Goal: Information Seeking & Learning: Learn about a topic

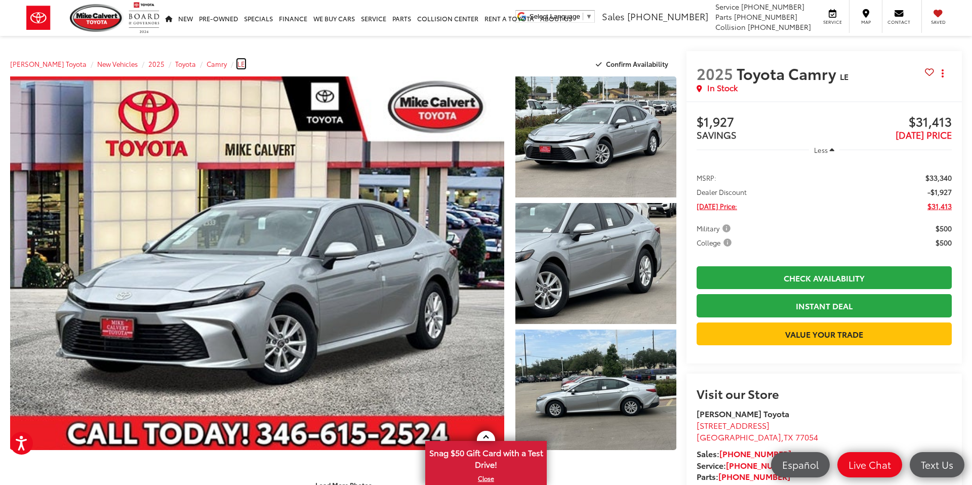
click at [237, 66] on span "LE" at bounding box center [241, 63] width 8 height 9
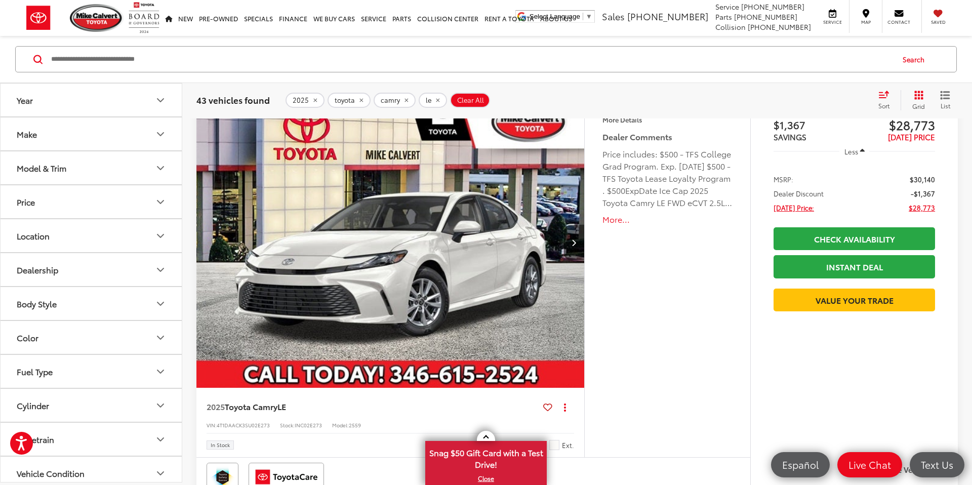
scroll to position [96, 0]
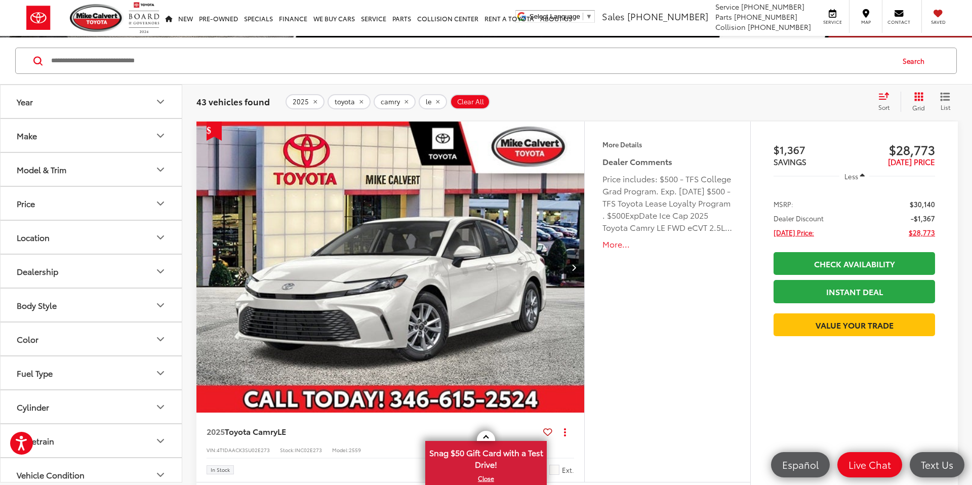
click at [363, 291] on img "2025 Toyota Camry LE 0" at bounding box center [390, 267] width 389 height 292
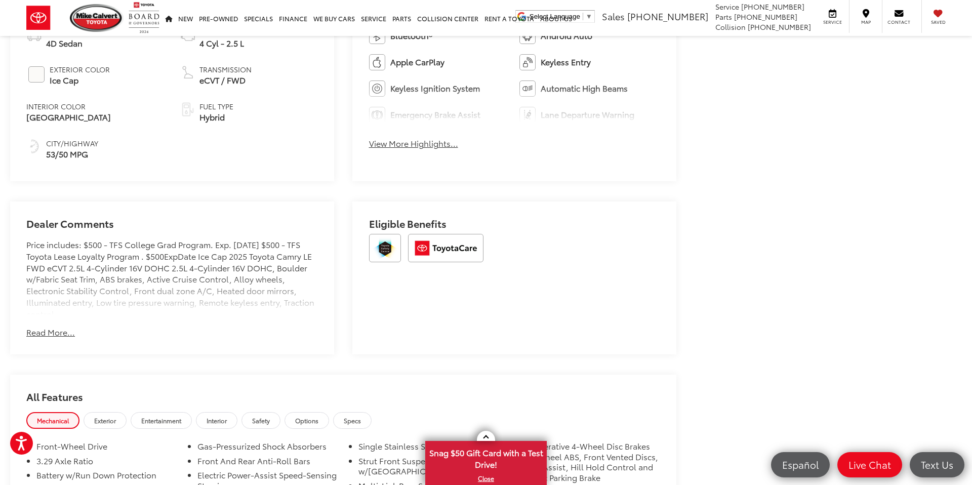
scroll to position [652, 0]
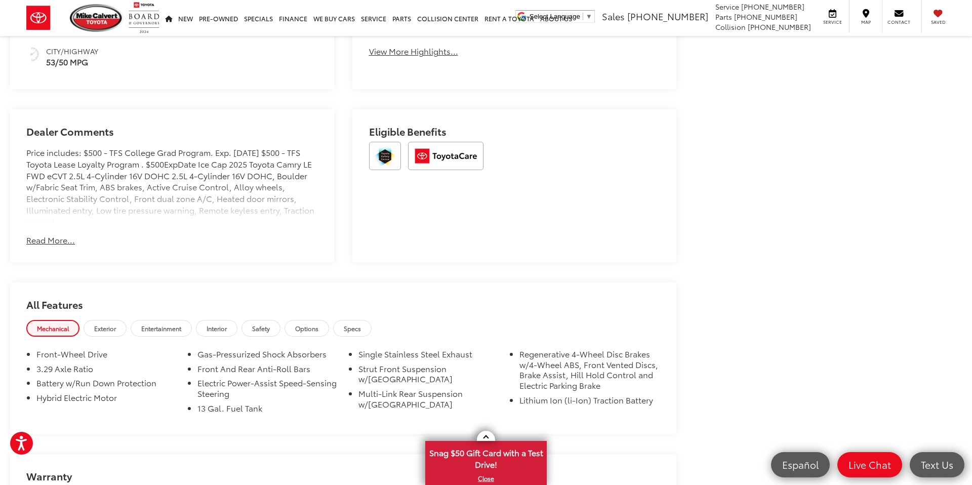
click at [59, 241] on button "Read More..." at bounding box center [50, 240] width 49 height 12
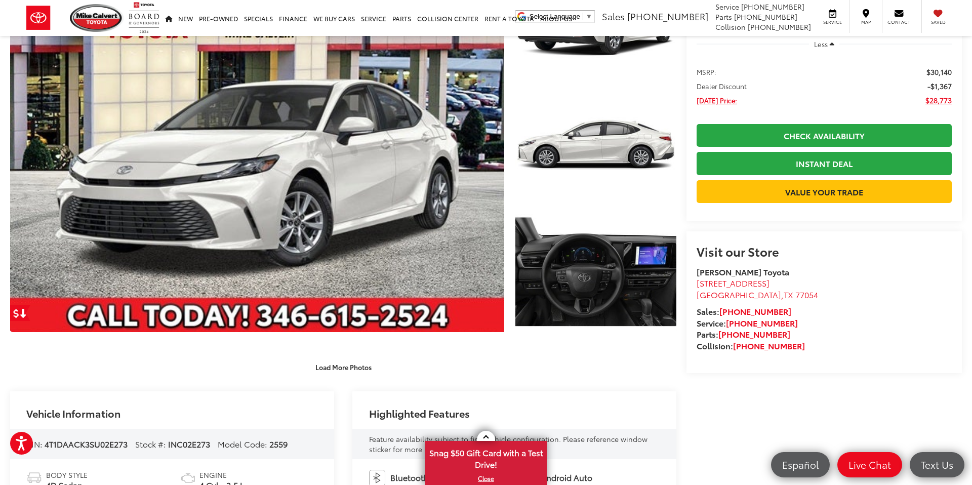
scroll to position [112, 0]
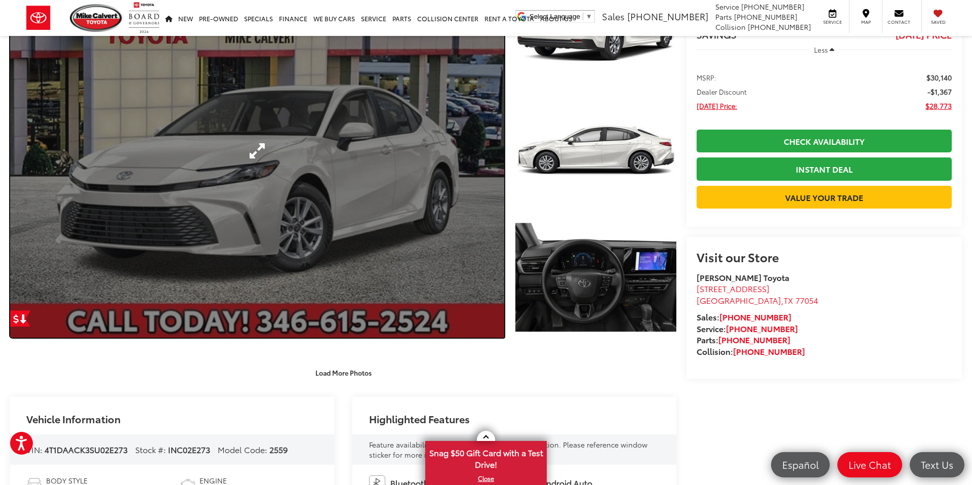
click at [141, 214] on link "Expand Photo 0" at bounding box center [257, 150] width 494 height 373
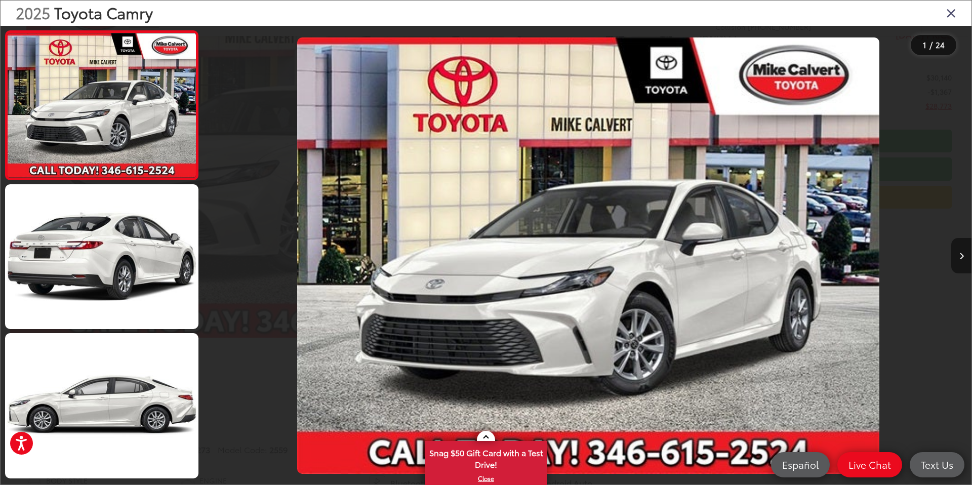
click at [963, 259] on button "Next image" at bounding box center [961, 255] width 20 height 35
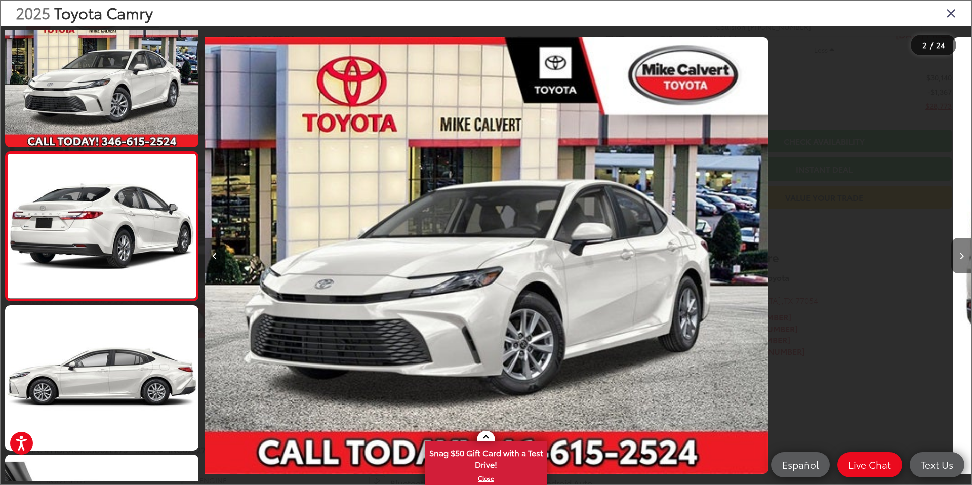
scroll to position [28, 0]
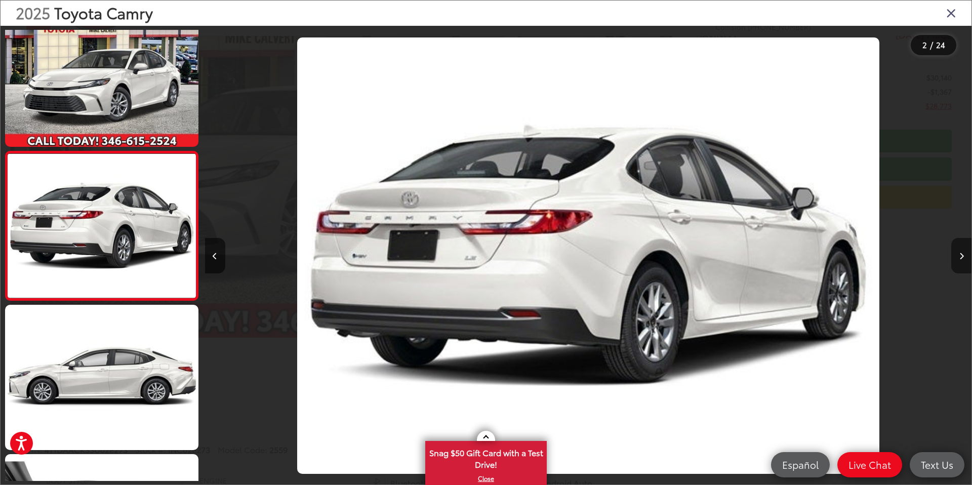
click at [963, 259] on button "Next image" at bounding box center [961, 255] width 20 height 35
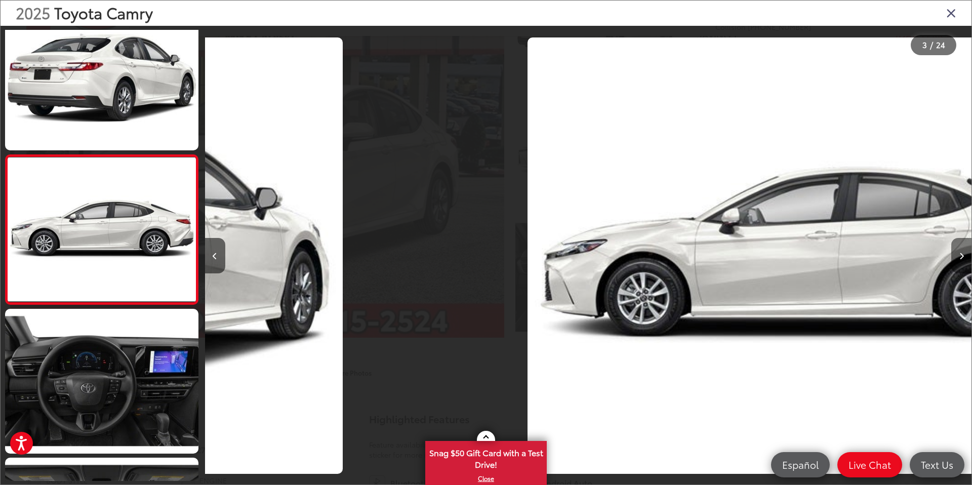
scroll to position [177, 0]
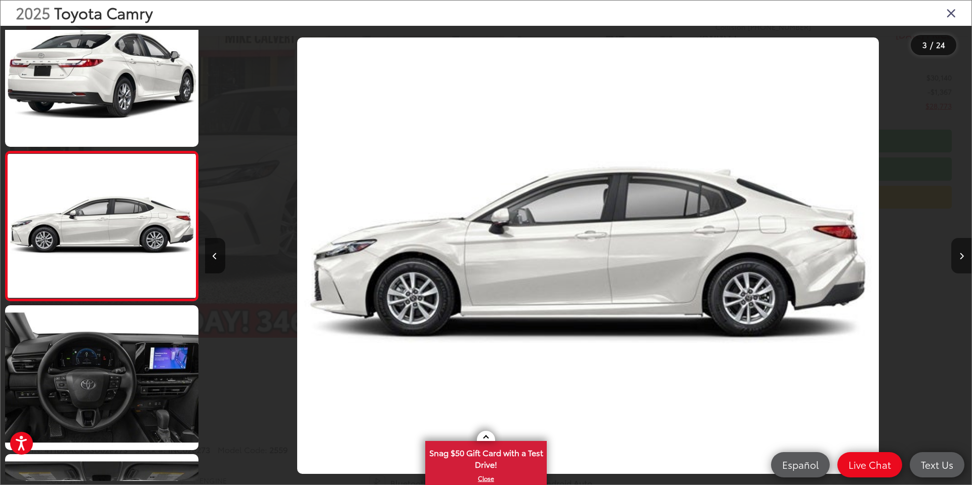
click at [963, 259] on button "Next image" at bounding box center [961, 255] width 20 height 35
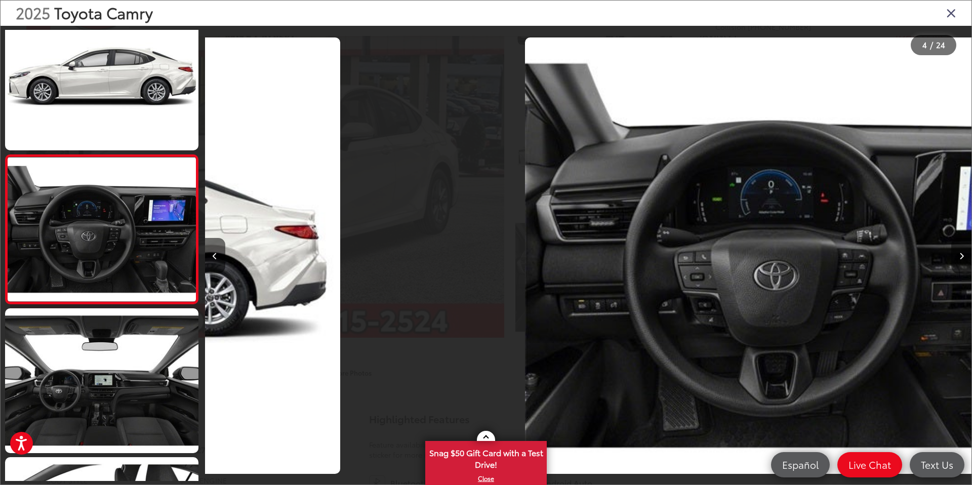
scroll to position [326, 0]
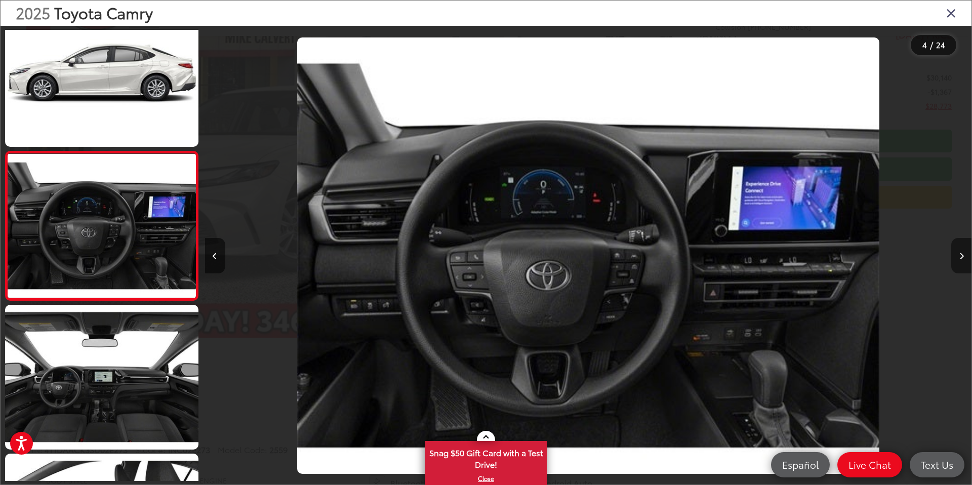
click at [963, 259] on button "Next image" at bounding box center [961, 255] width 20 height 35
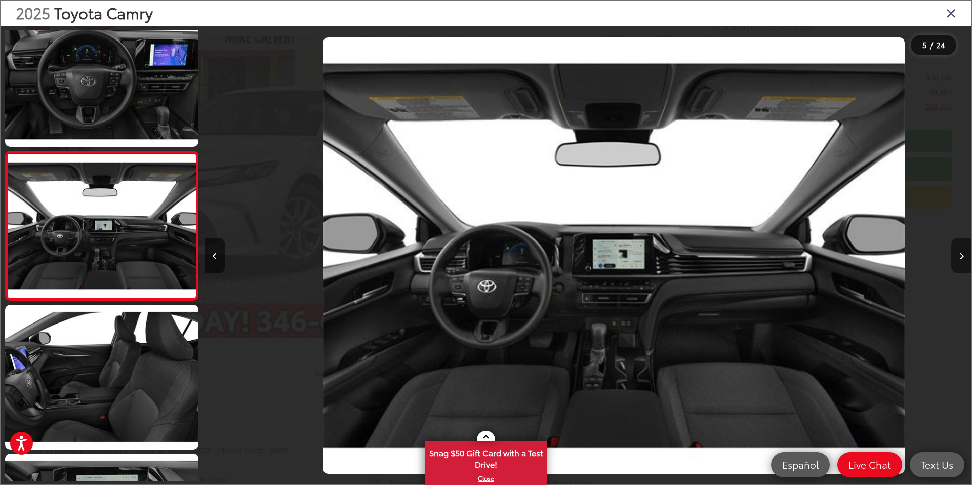
scroll to position [0, 3065]
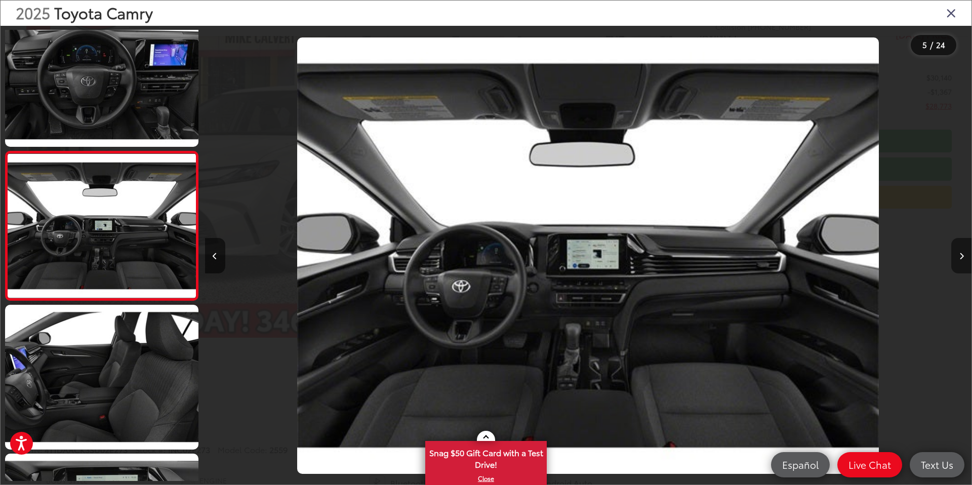
click at [963, 259] on button "Next image" at bounding box center [961, 255] width 20 height 35
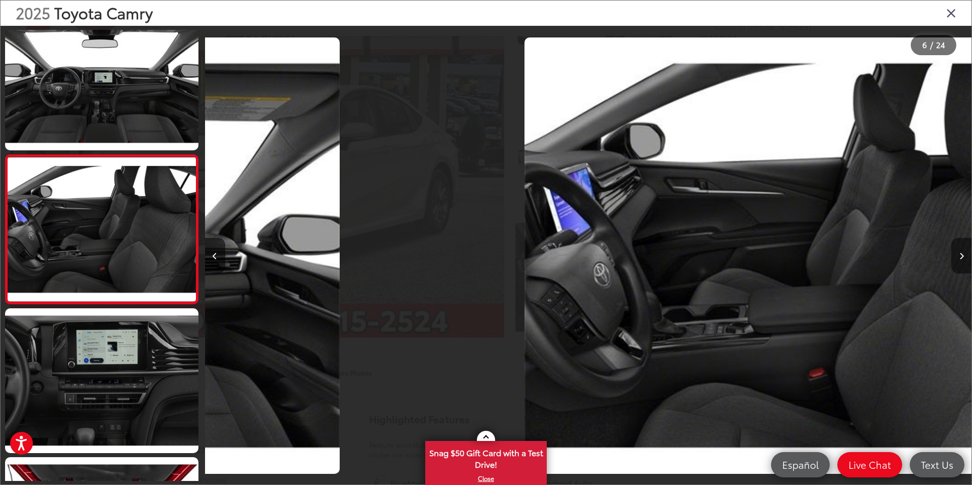
scroll to position [624, 0]
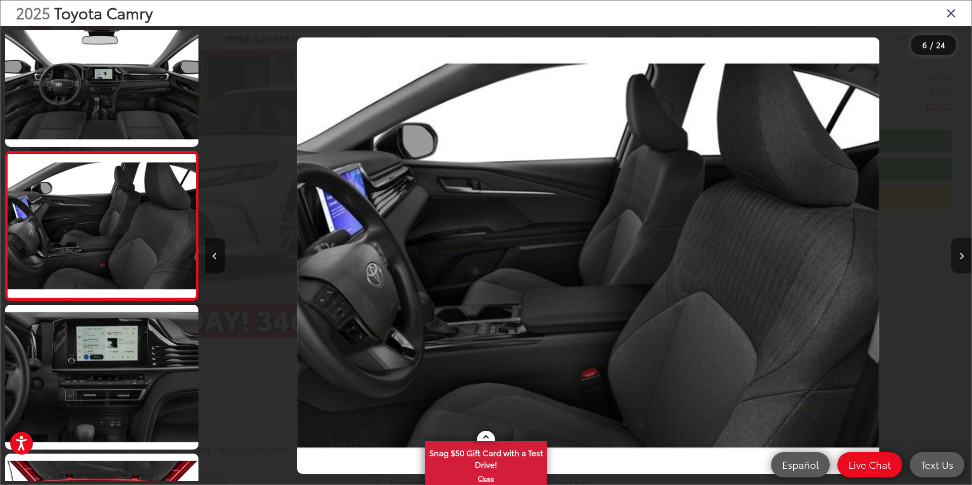
click at [963, 259] on button "Next image" at bounding box center [961, 255] width 20 height 35
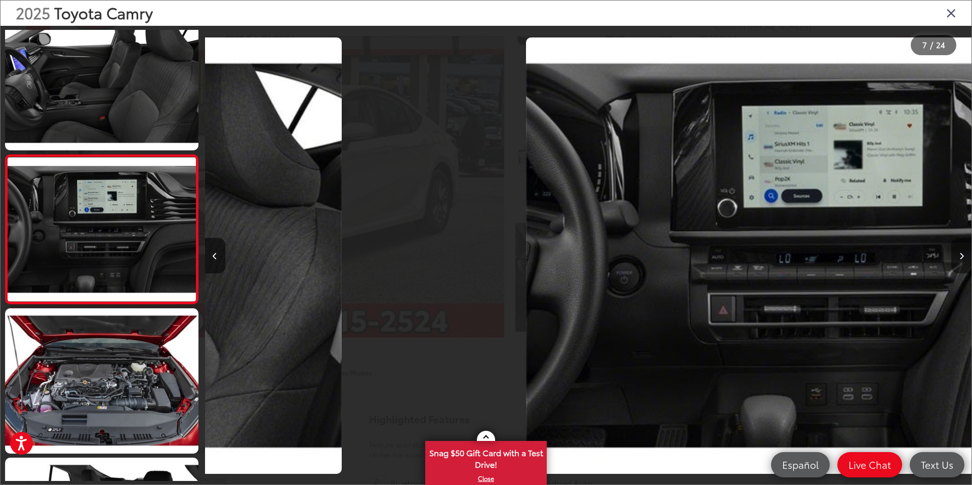
scroll to position [773, 0]
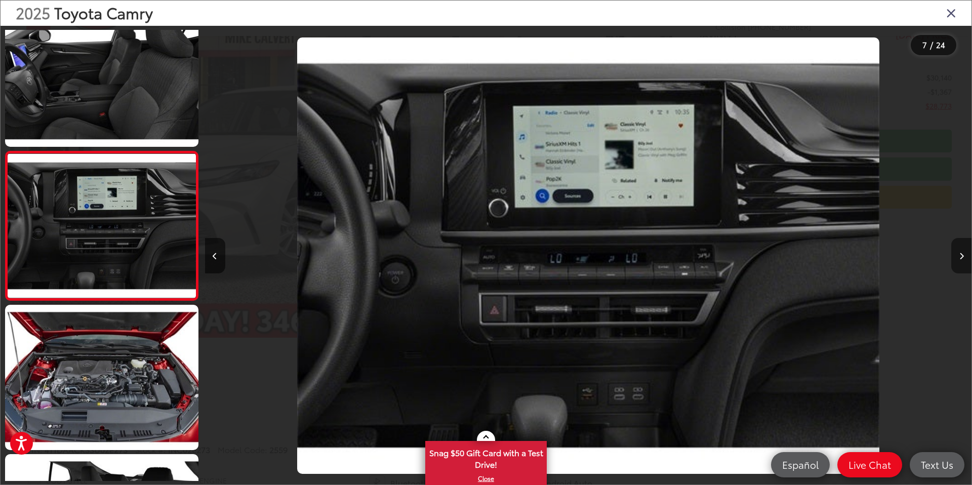
click at [963, 259] on button "Next image" at bounding box center [961, 255] width 20 height 35
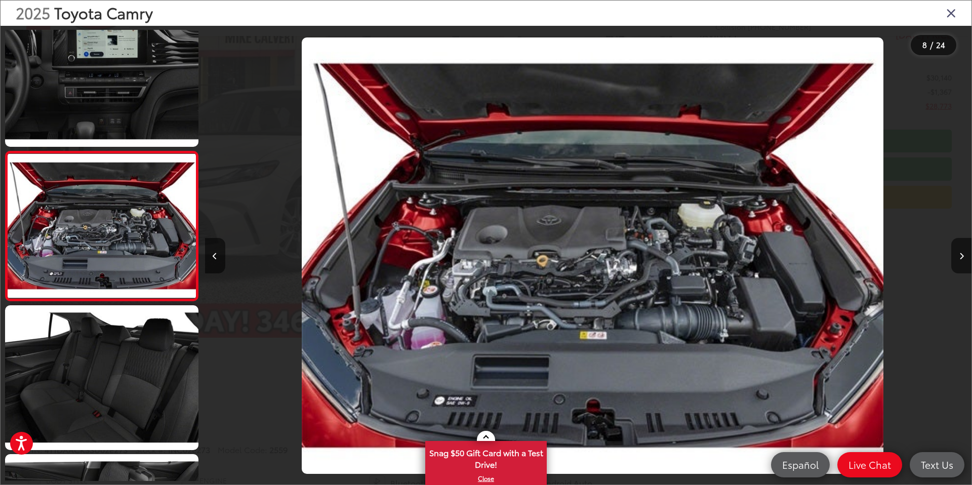
scroll to position [0, 5364]
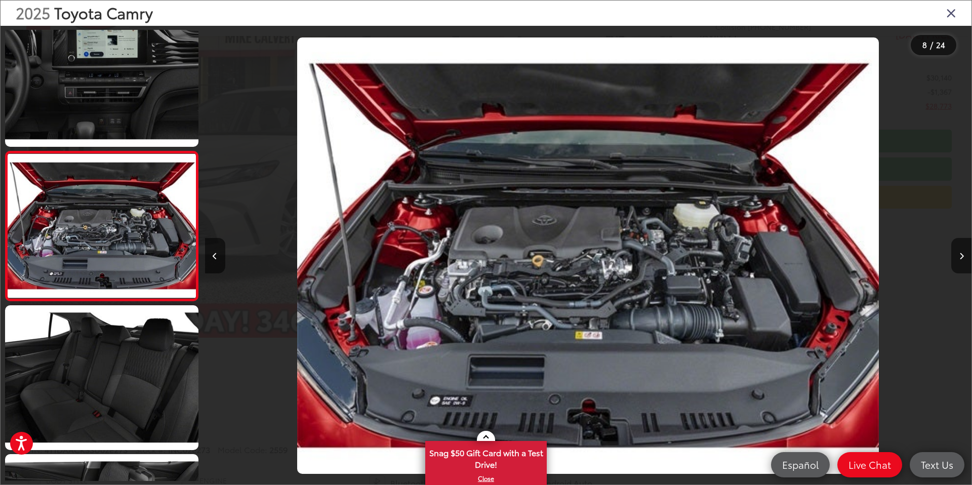
click at [953, 17] on icon "Close gallery" at bounding box center [951, 12] width 10 height 13
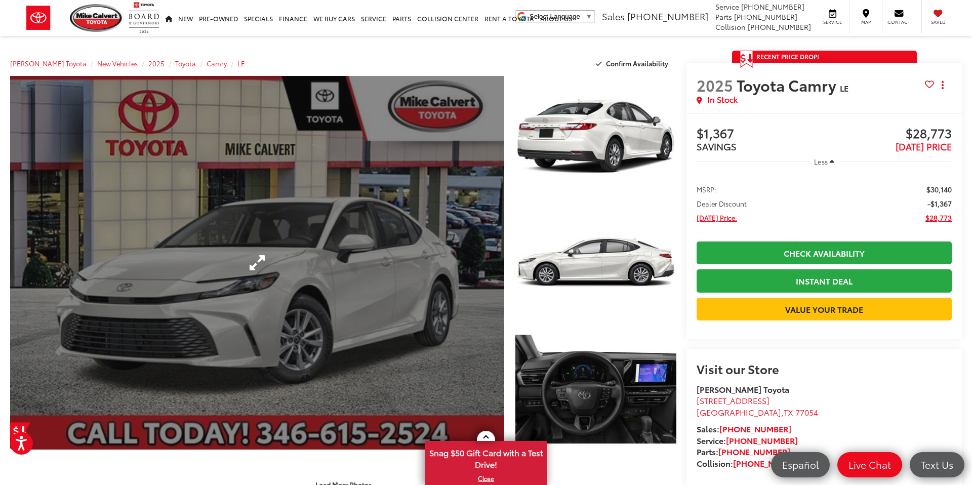
scroll to position [0, 0]
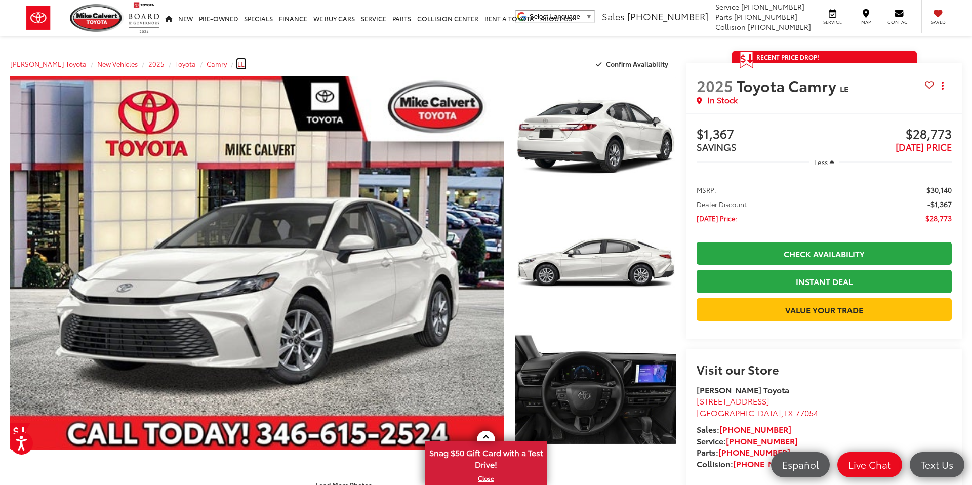
click at [237, 66] on span "LE" at bounding box center [241, 63] width 8 height 9
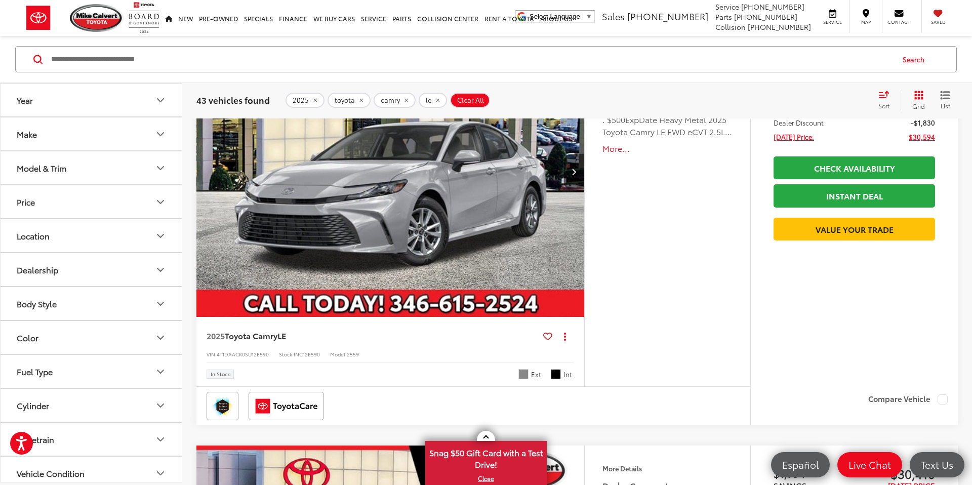
scroll to position [621, 0]
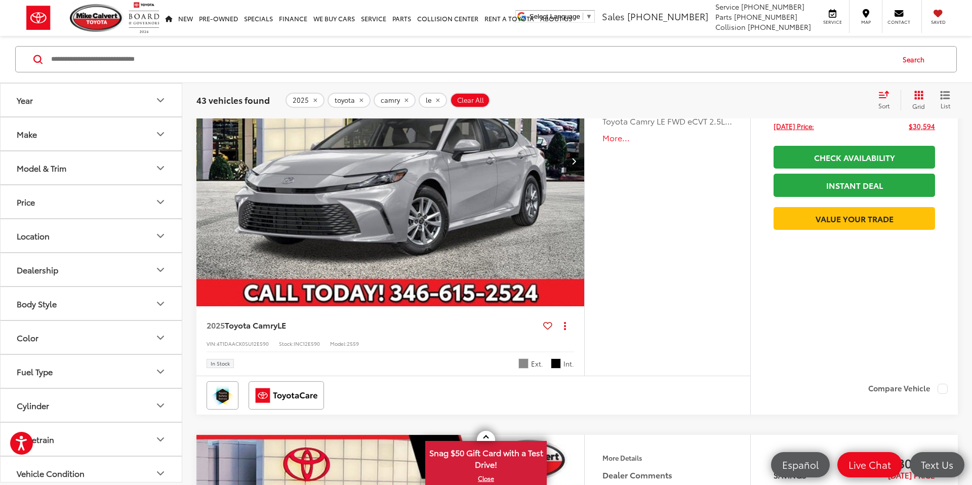
click at [390, 214] on img "2025 Toyota Camry LE 0" at bounding box center [390, 161] width 389 height 292
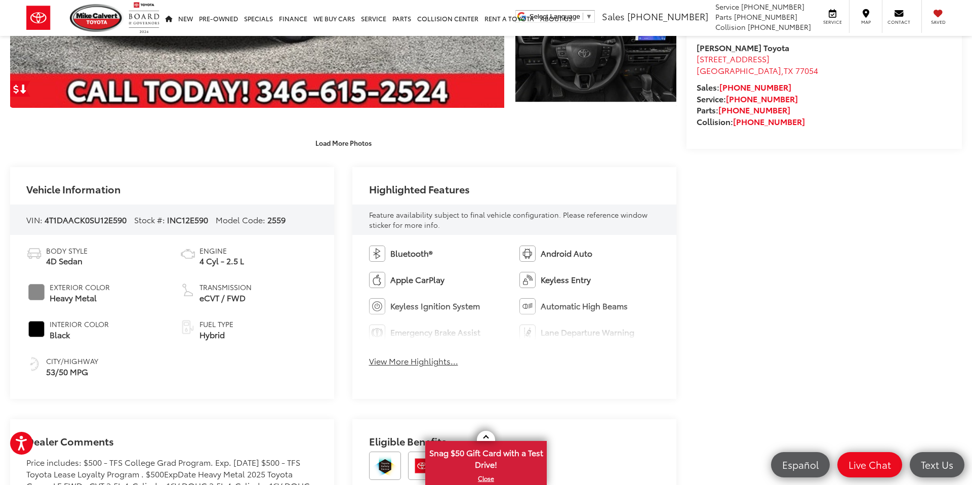
scroll to position [285, 0]
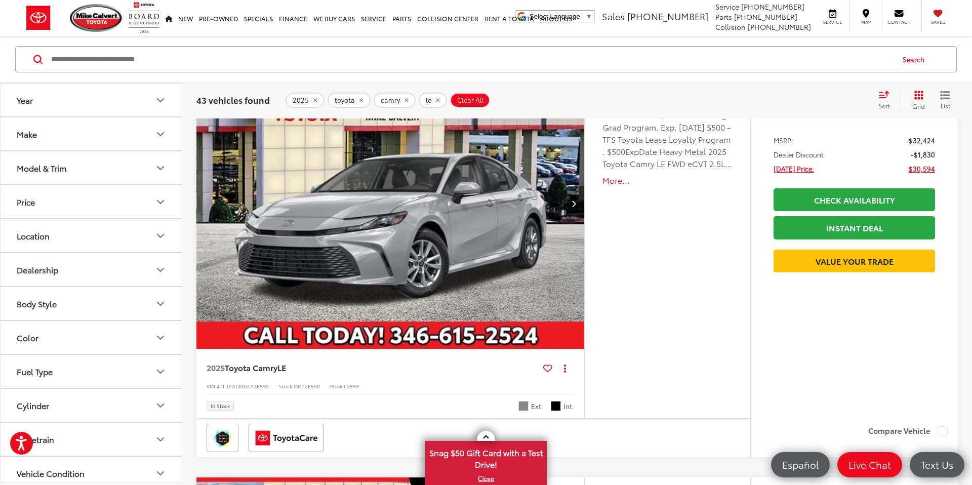
scroll to position [570, 0]
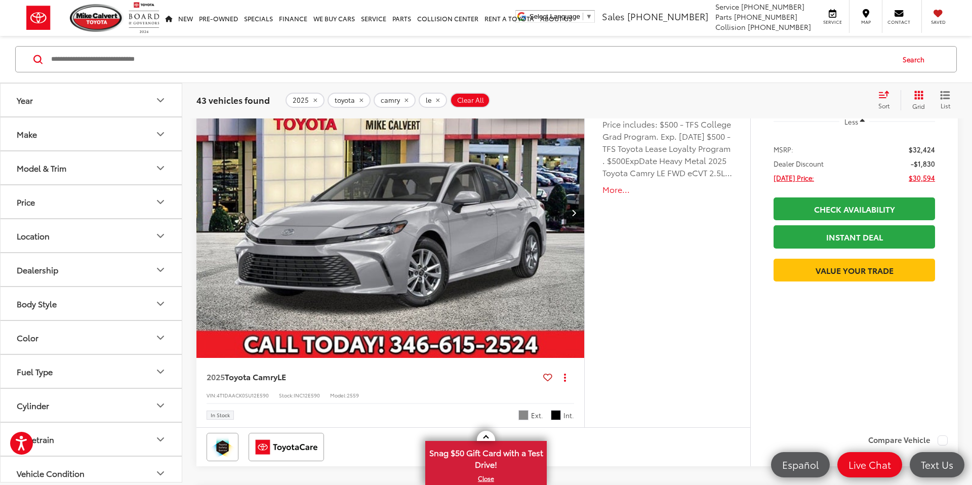
click at [362, 265] on img "2025 Toyota Camry LE 0" at bounding box center [390, 213] width 389 height 292
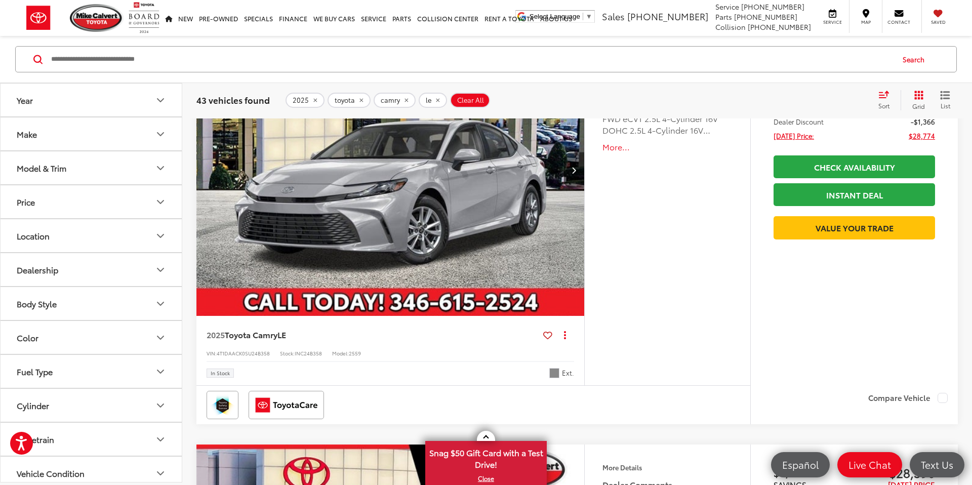
scroll to position [3064, 0]
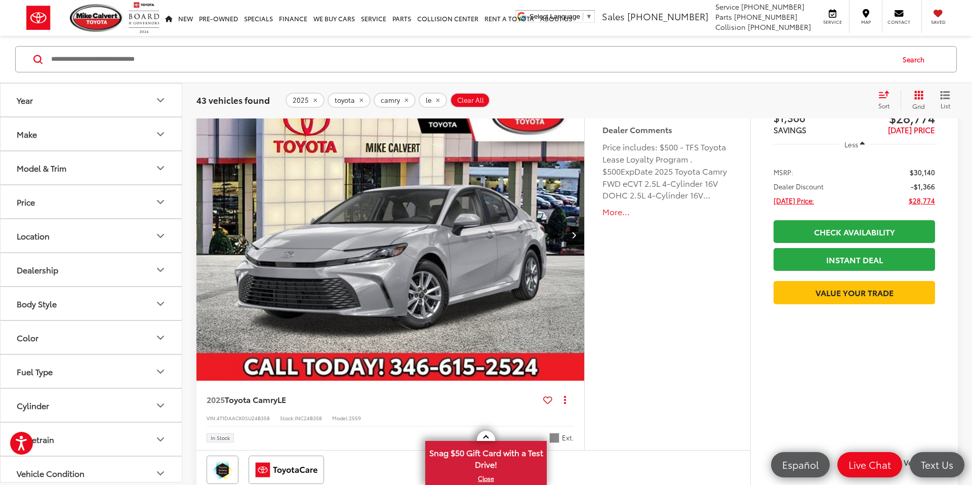
click at [348, 304] on img "2025 Toyota Camry LE 0" at bounding box center [390, 236] width 389 height 292
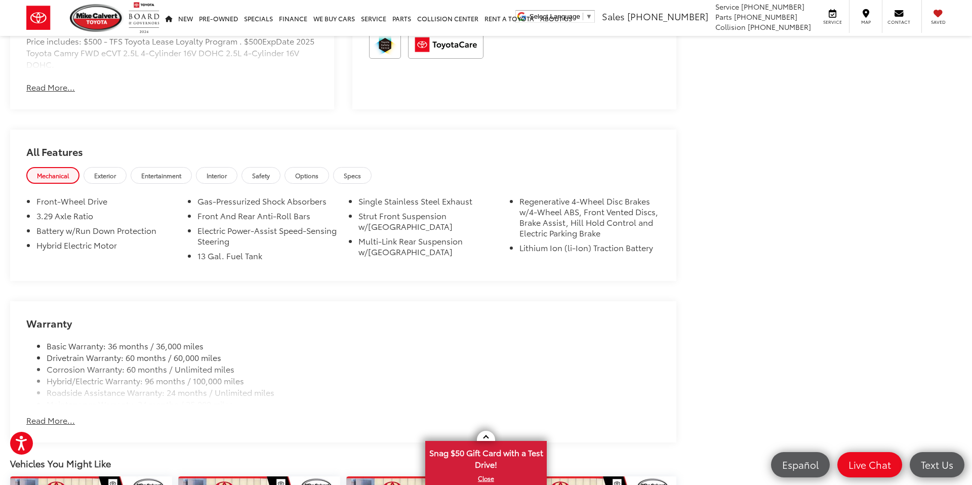
scroll to position [815, 0]
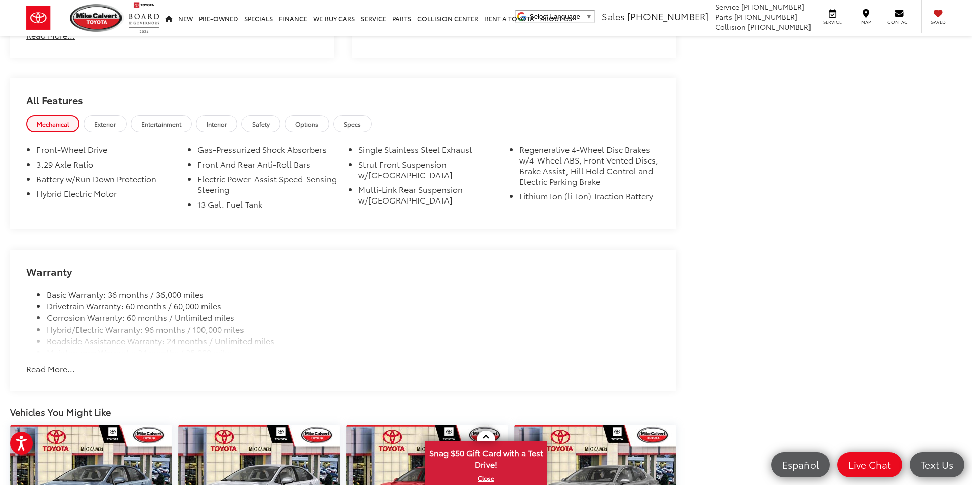
click at [62, 370] on button "Read More..." at bounding box center [50, 369] width 49 height 12
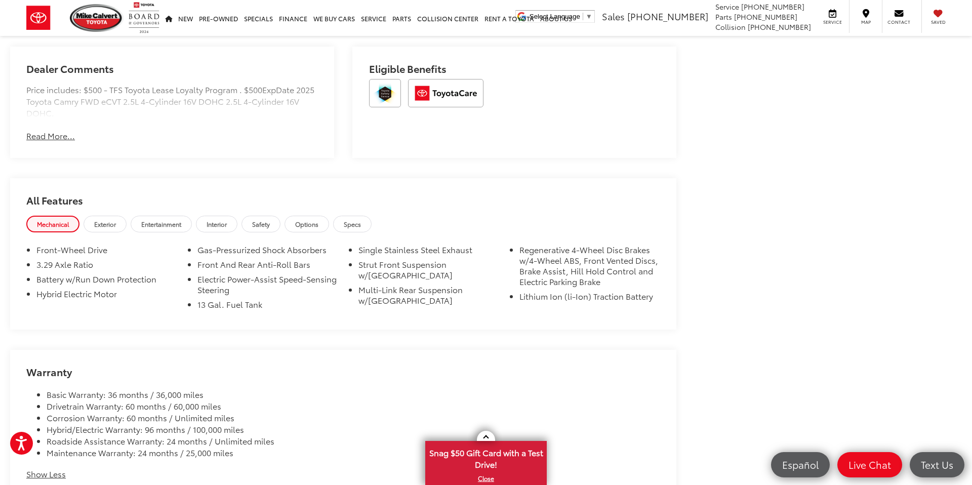
scroll to position [699, 0]
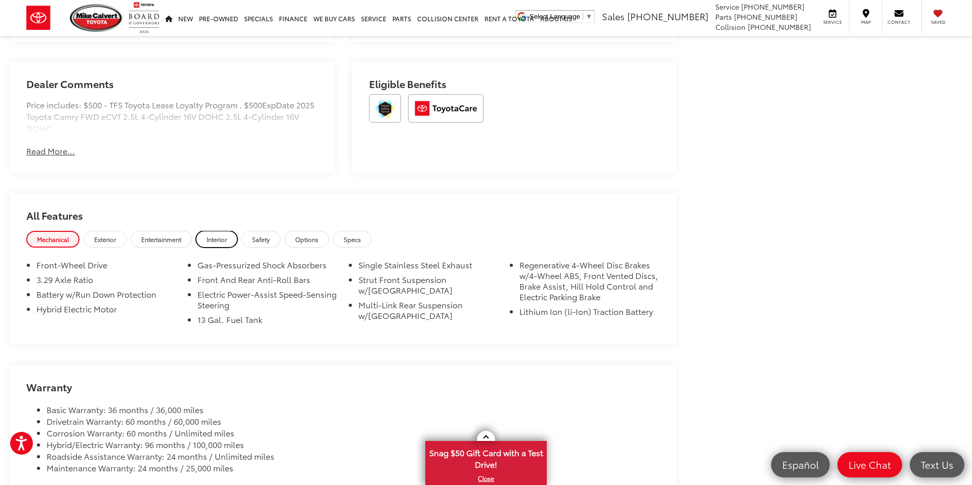
click at [218, 237] on span "Interior" at bounding box center [216, 239] width 20 height 9
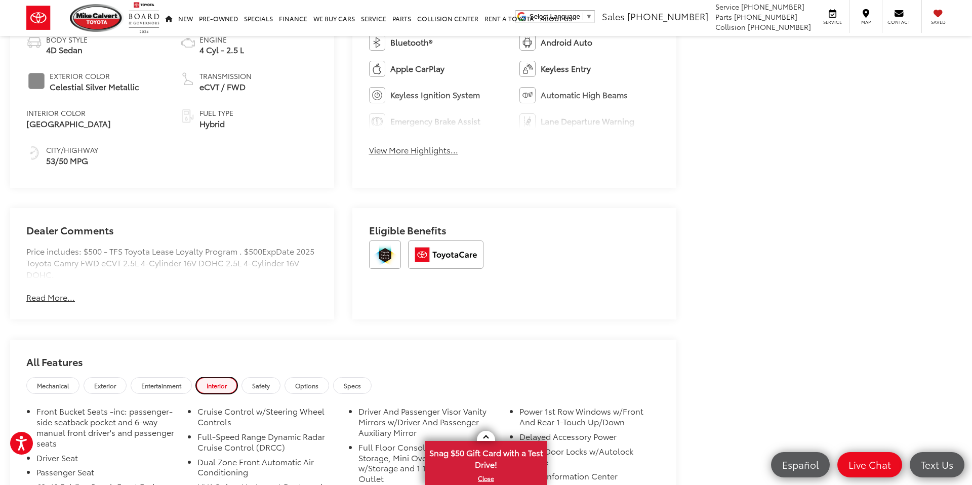
scroll to position [0, 0]
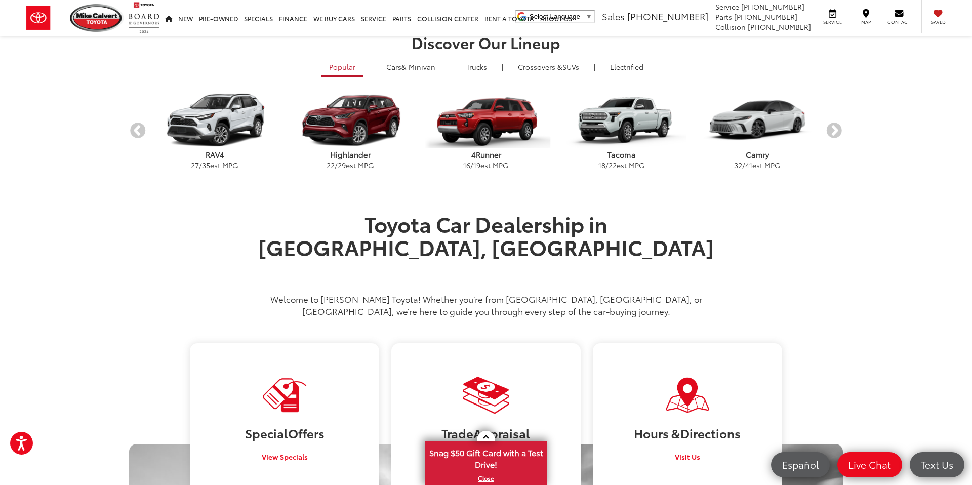
scroll to position [202, 0]
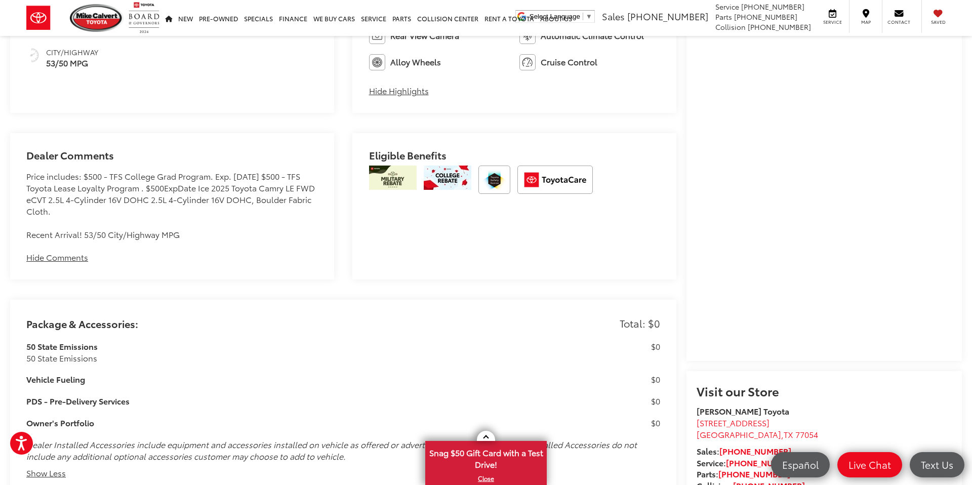
scroll to position [665, 0]
